Goal: Submit feedback/report problem

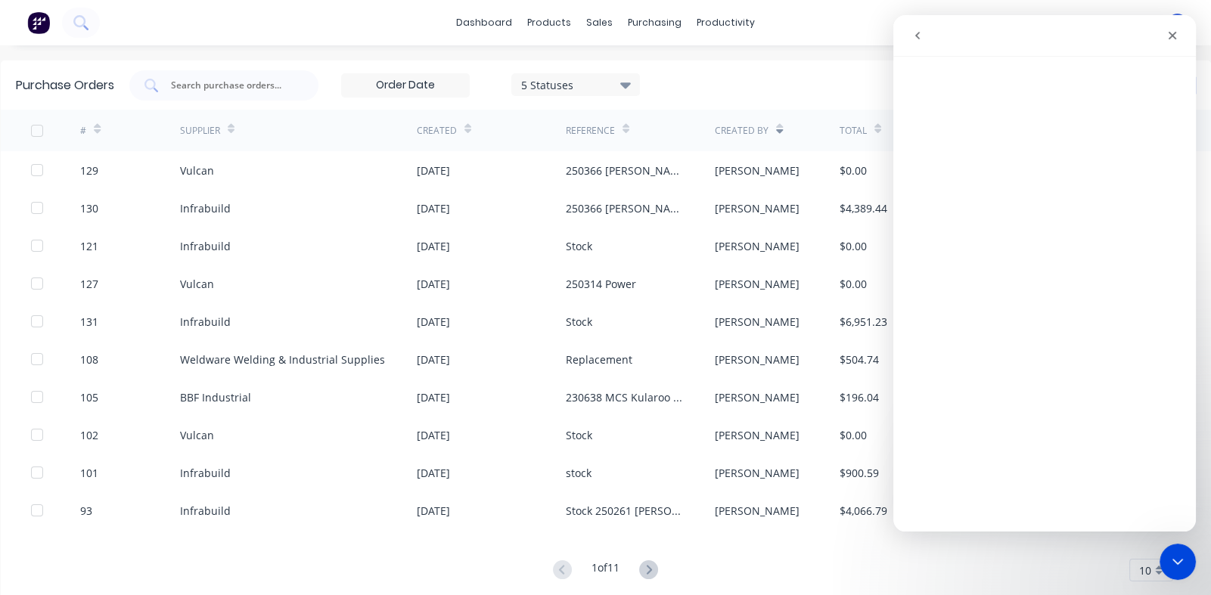
click at [921, 39] on icon "go back" at bounding box center [918, 36] width 12 height 12
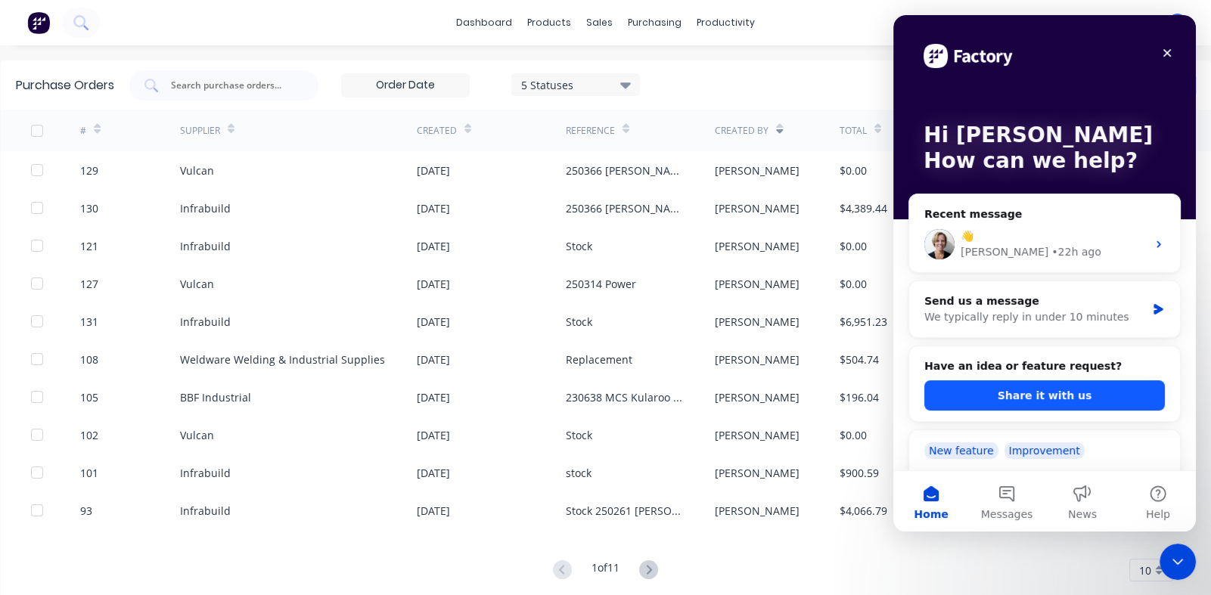
click at [1007, 390] on button "Share it with us" at bounding box center [1045, 396] width 241 height 30
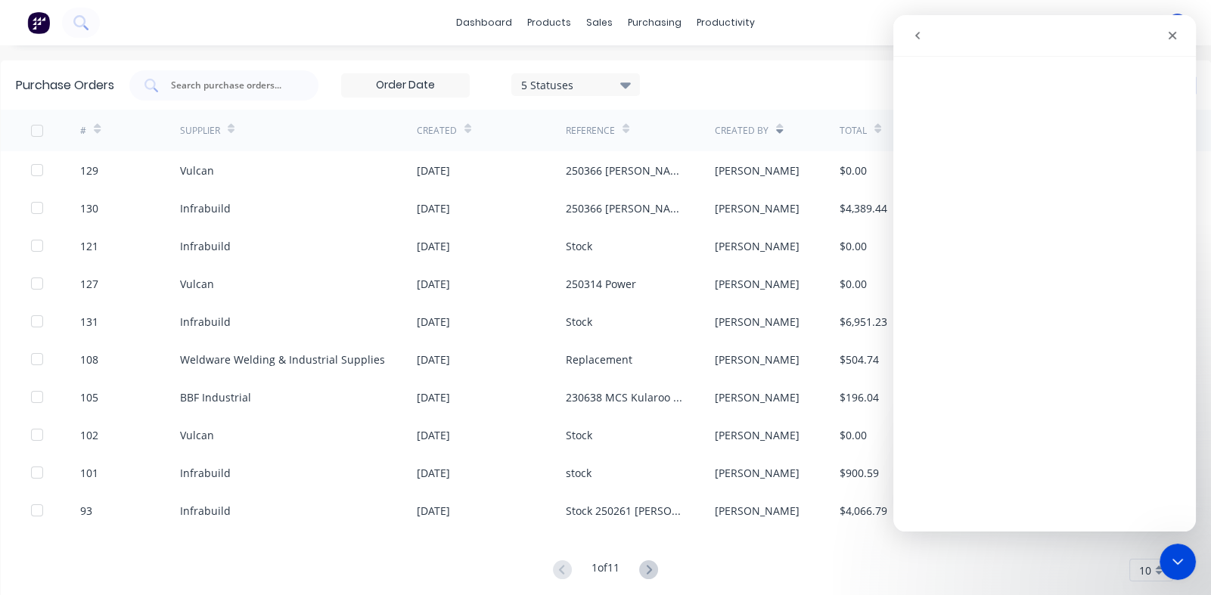
click at [917, 33] on icon "go back" at bounding box center [918, 36] width 5 height 8
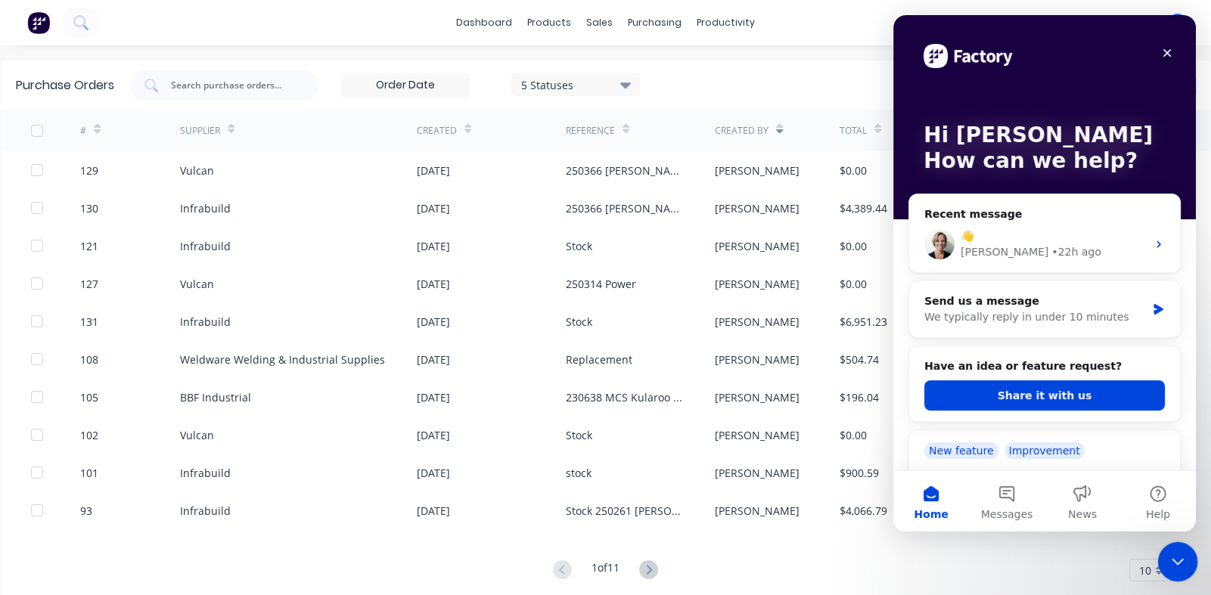
click at [1169, 556] on icon "Close Intercom Messenger" at bounding box center [1176, 560] width 18 height 18
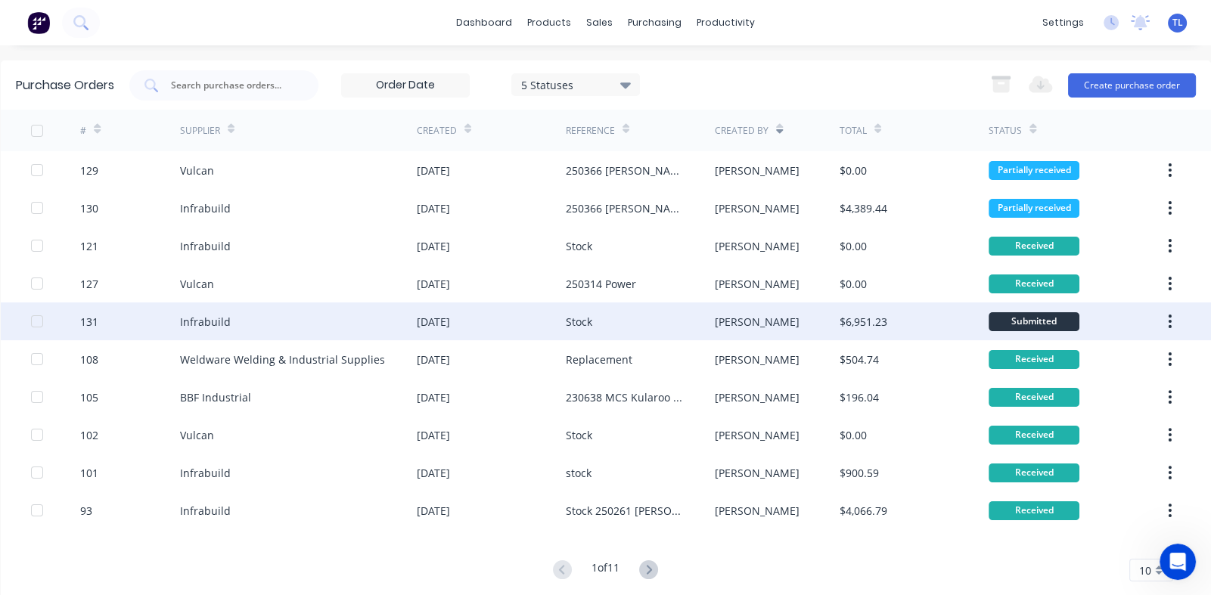
click at [446, 319] on div "[DATE]" at bounding box center [433, 322] width 33 height 16
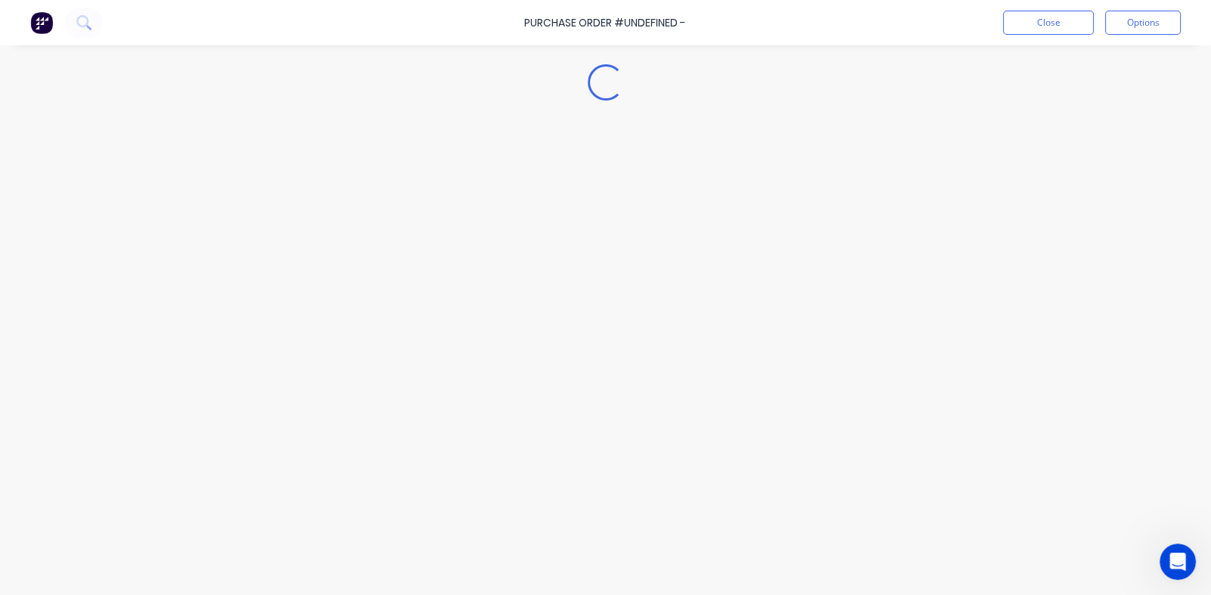
type textarea "x"
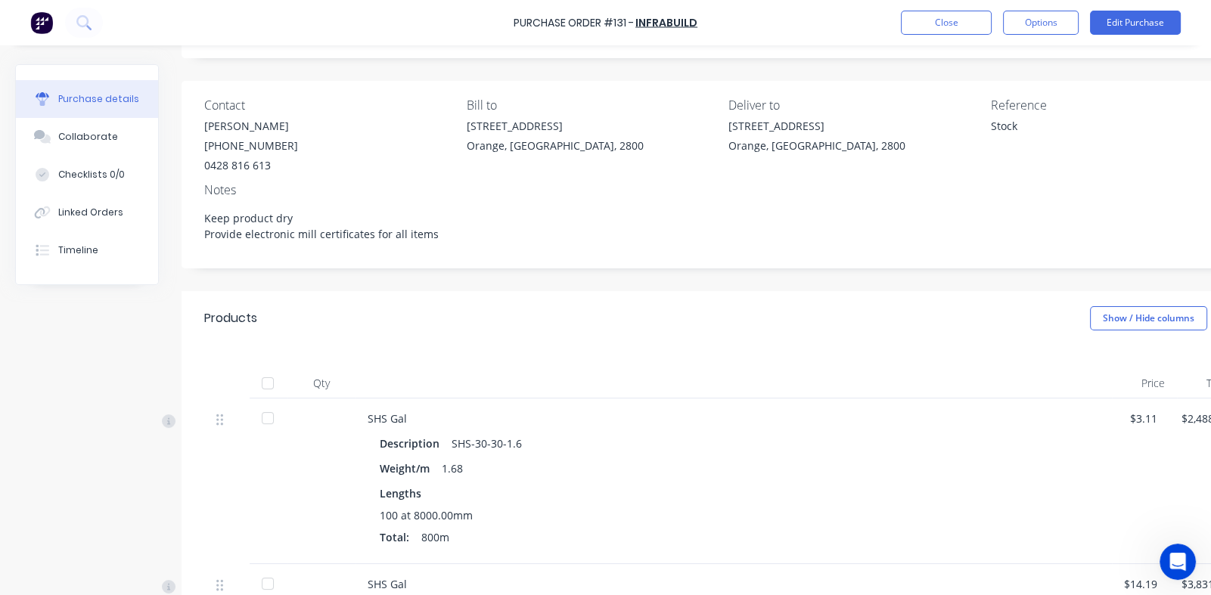
scroll to position [302, 0]
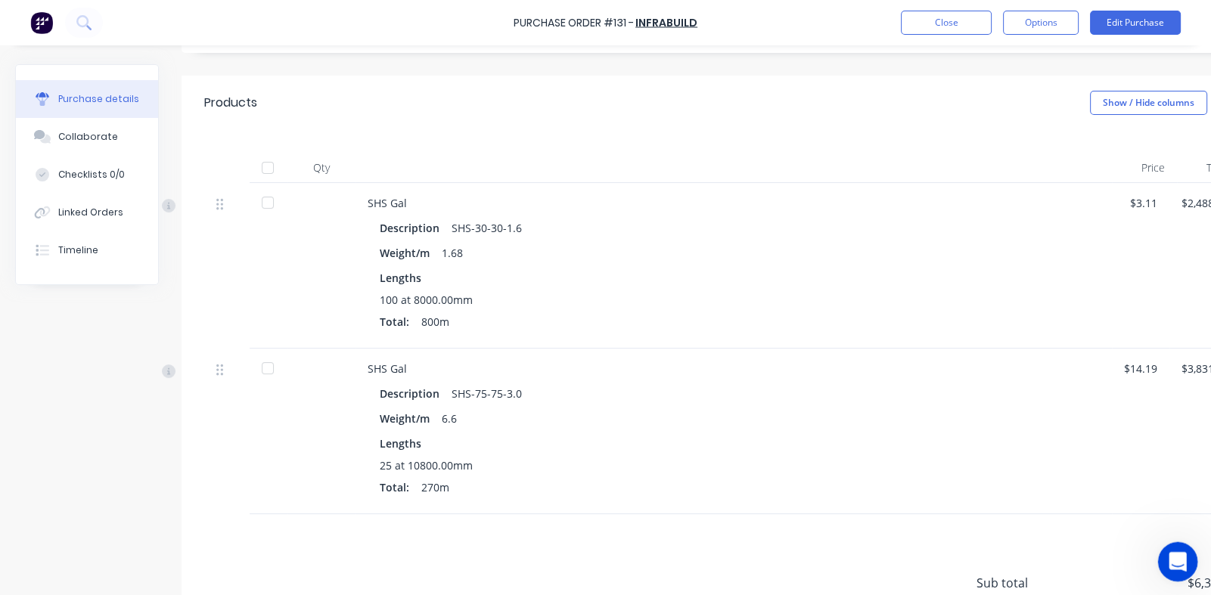
click at [1177, 563] on icon "Open Intercom Messenger" at bounding box center [1176, 560] width 25 height 25
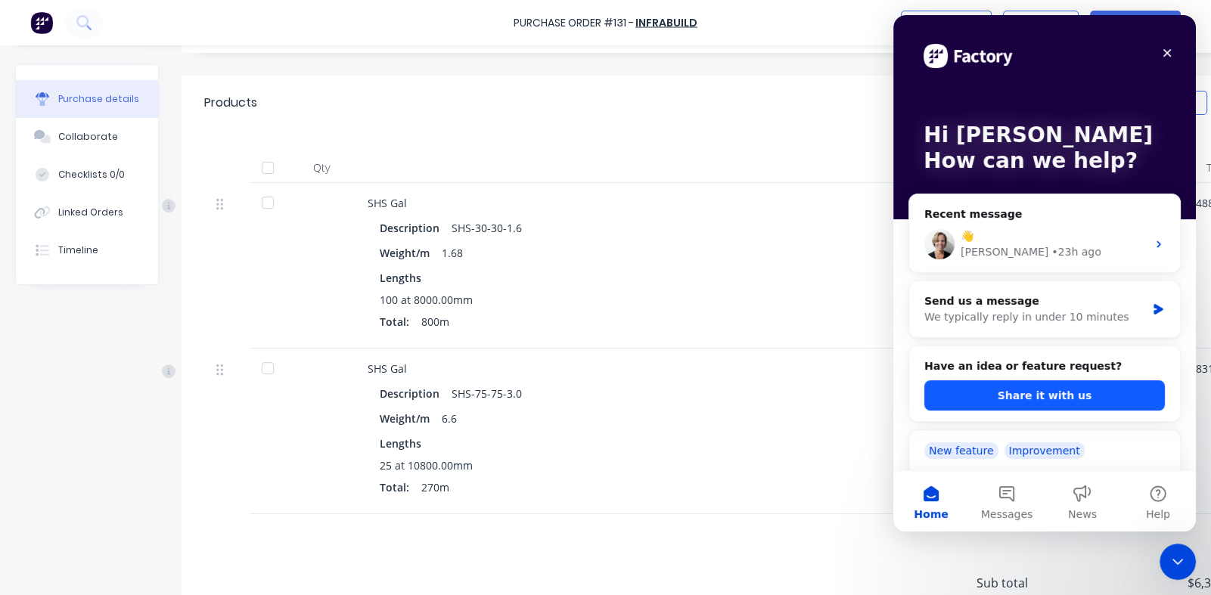
click at [1003, 394] on button "Share it with us" at bounding box center [1045, 396] width 241 height 30
